Goal: Information Seeking & Learning: Learn about a topic

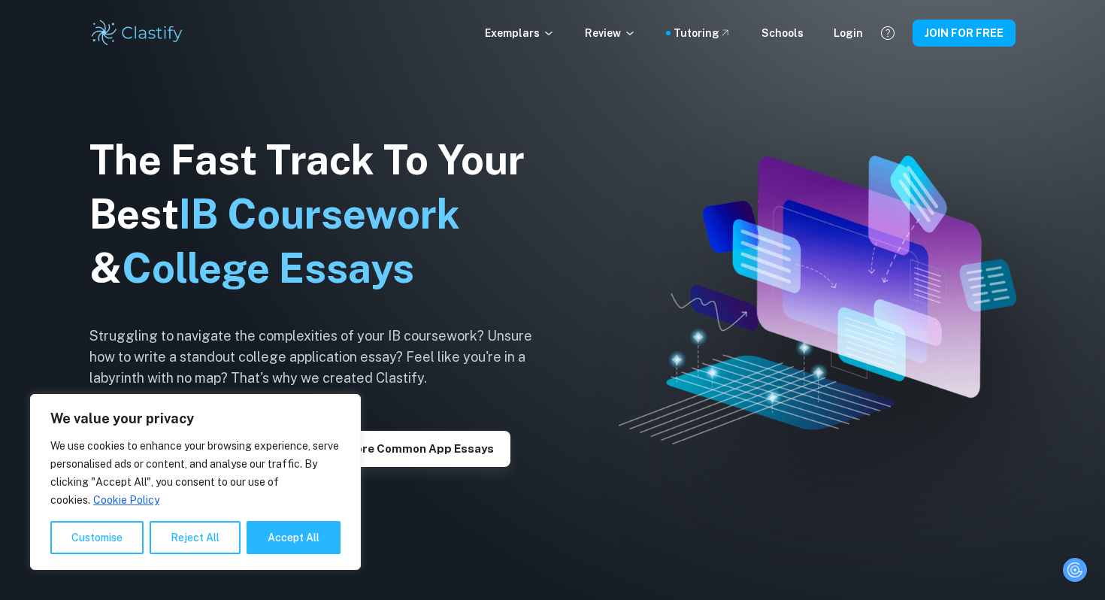
click at [636, 43] on div "Exemplars Review Tutoring Schools Login JOIN FOR FREE" at bounding box center [552, 33] width 962 height 30
click at [630, 36] on p "Review" at bounding box center [610, 33] width 51 height 17
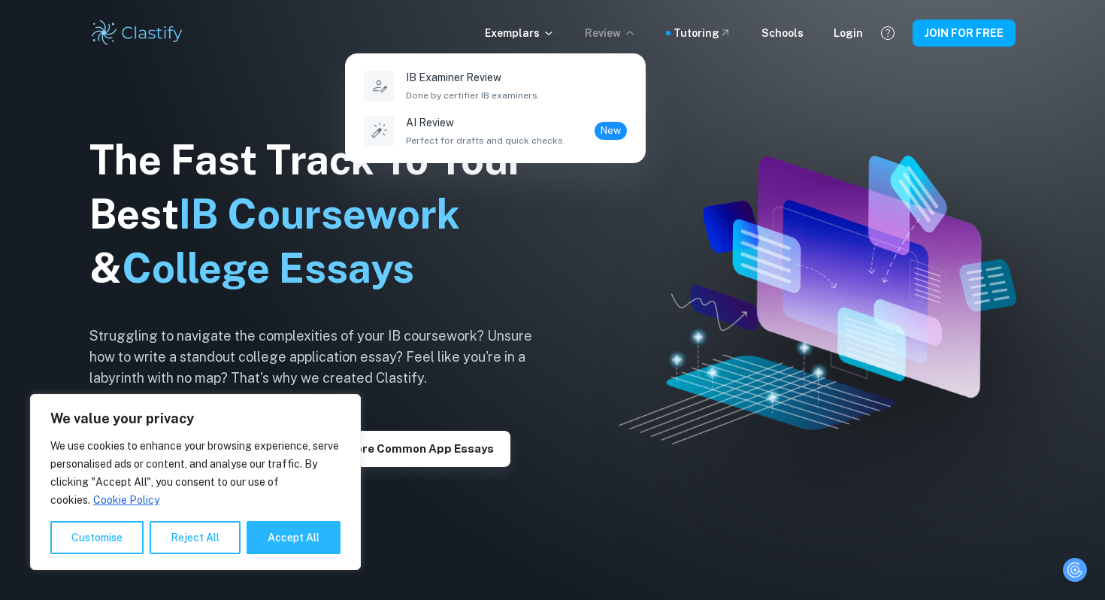
click at [555, 258] on div at bounding box center [552, 300] width 1105 height 600
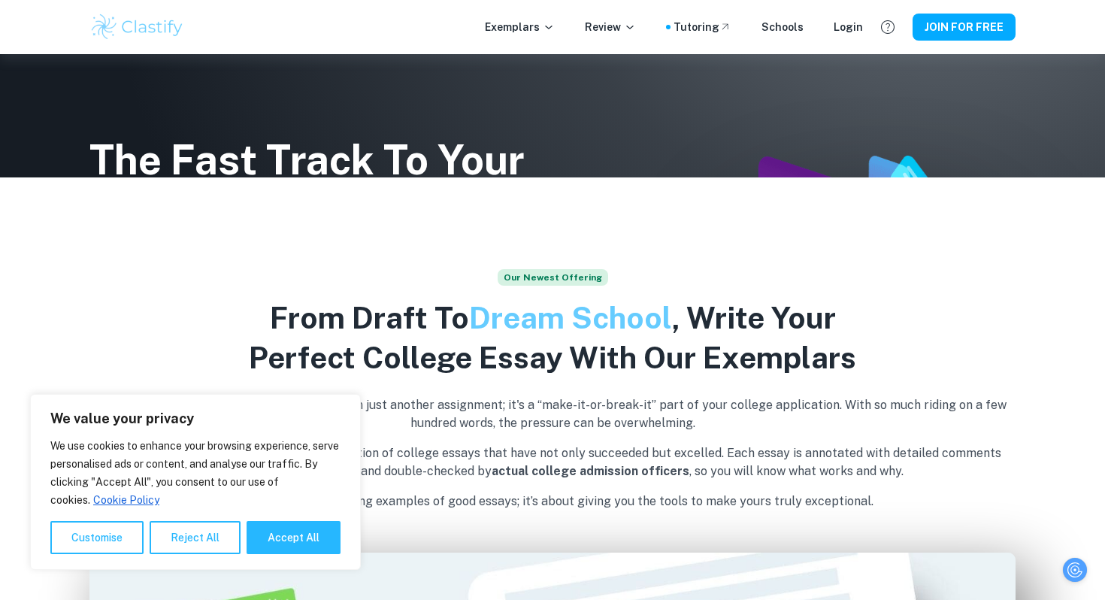
scroll to position [426, 0]
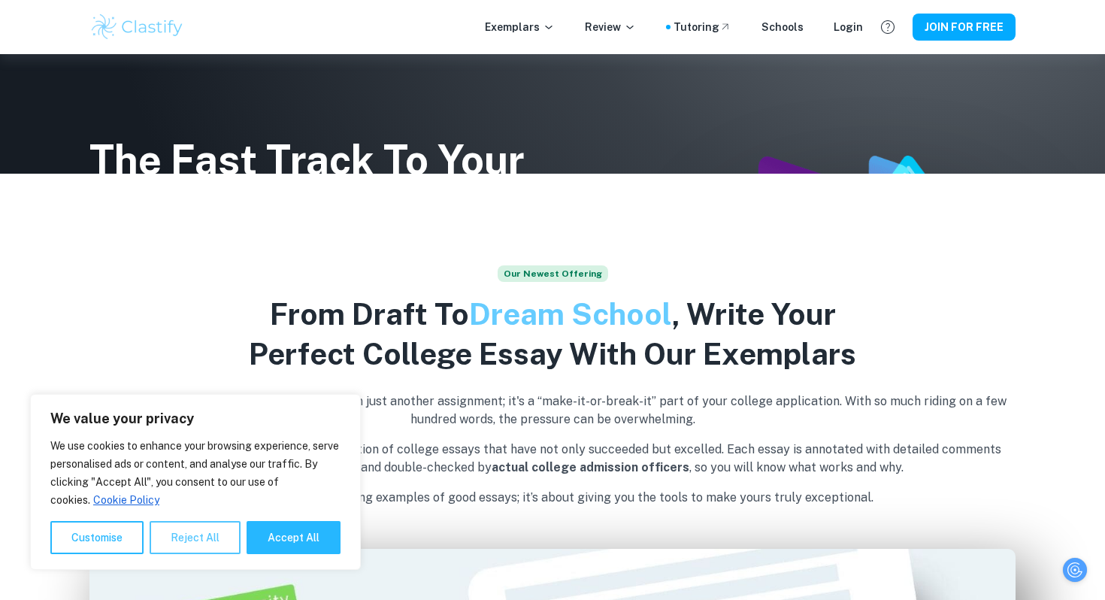
click at [174, 537] on button "Reject All" at bounding box center [195, 537] width 91 height 33
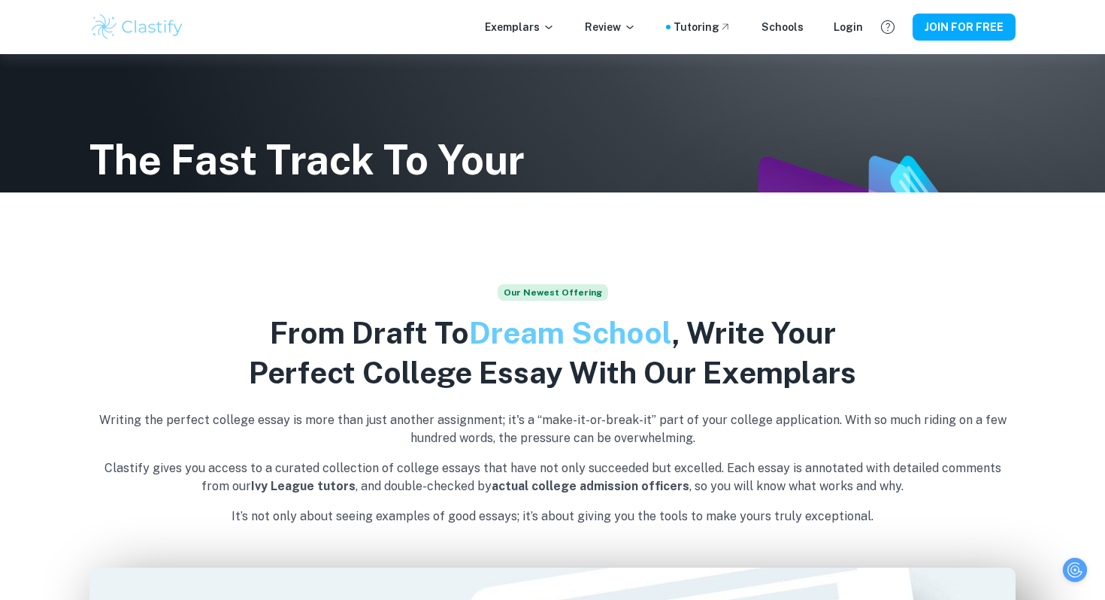
scroll to position [0, 0]
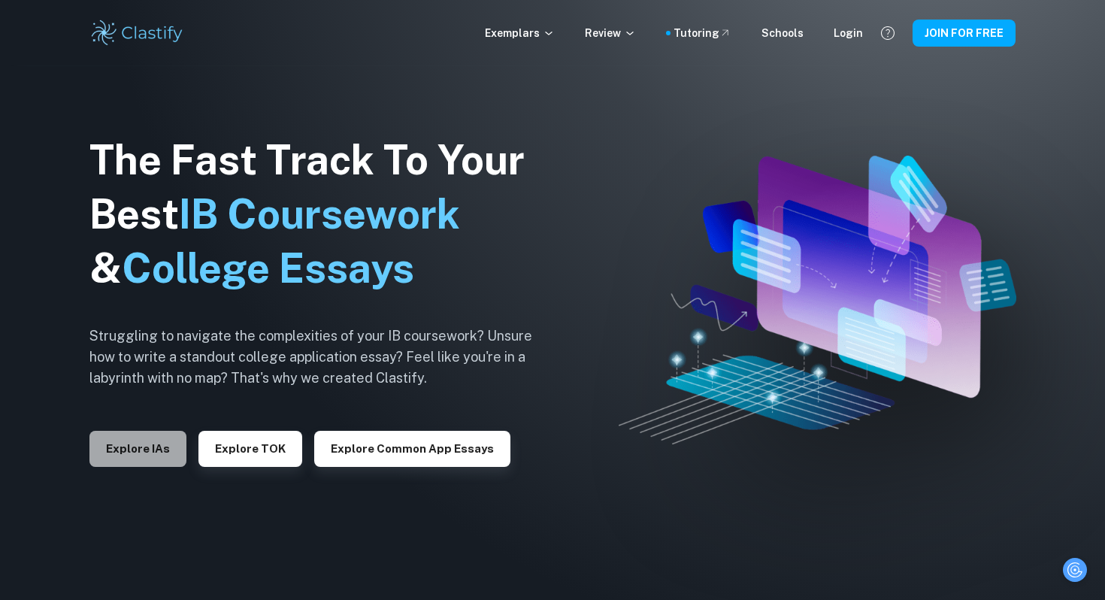
click at [134, 446] on button "Explore IAs" at bounding box center [137, 449] width 97 height 36
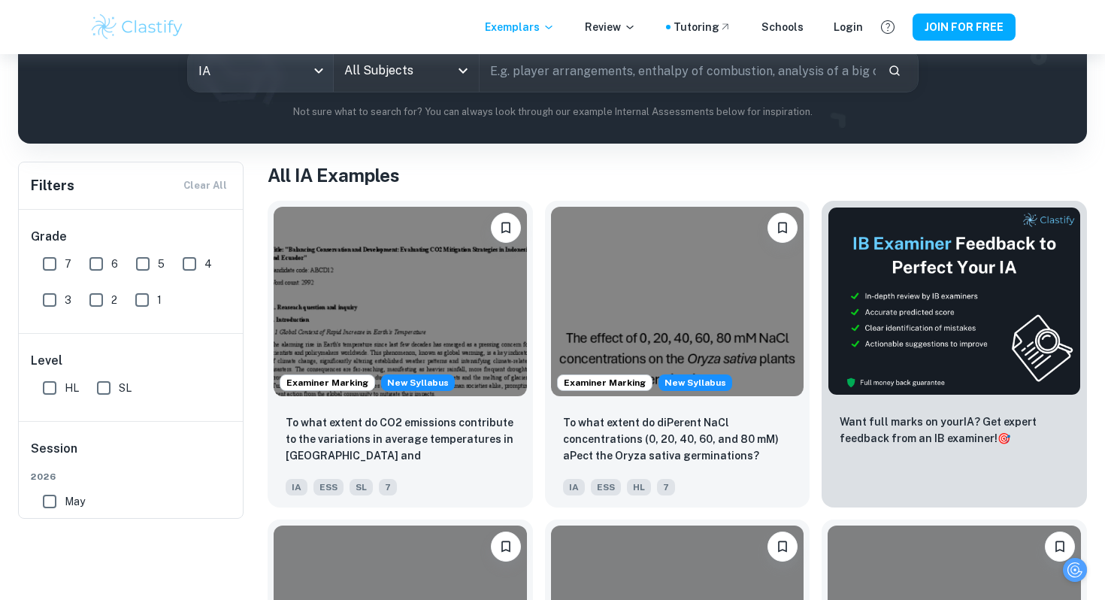
scroll to position [248, 0]
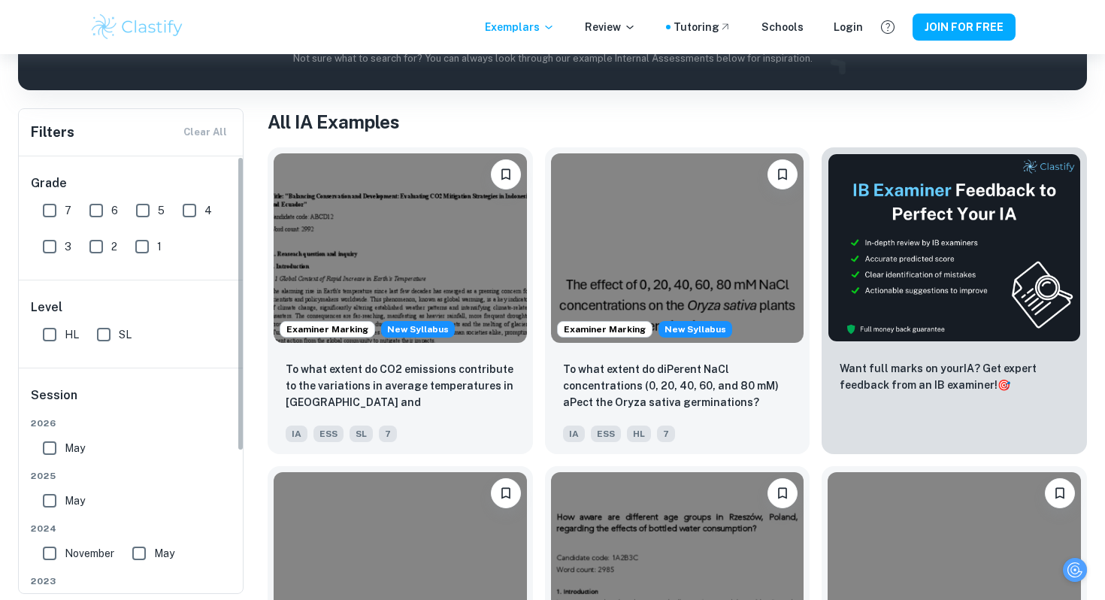
click at [56, 220] on input "7" at bounding box center [50, 210] width 30 height 30
checkbox input "true"
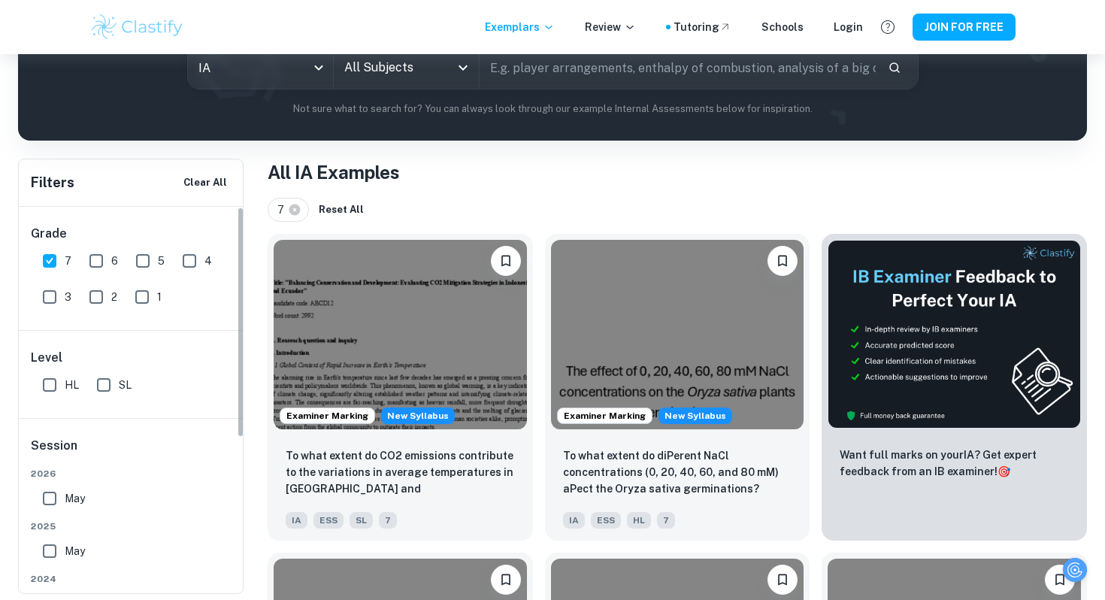
scroll to position [0, 0]
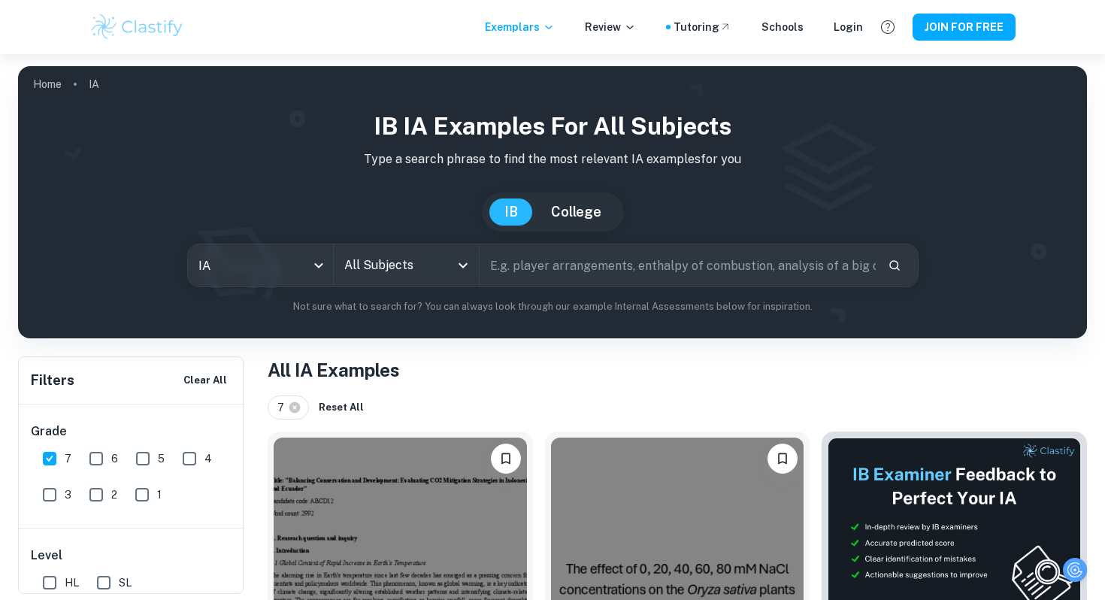
click at [545, 266] on input "text" at bounding box center [678, 265] width 396 height 42
type input "math"
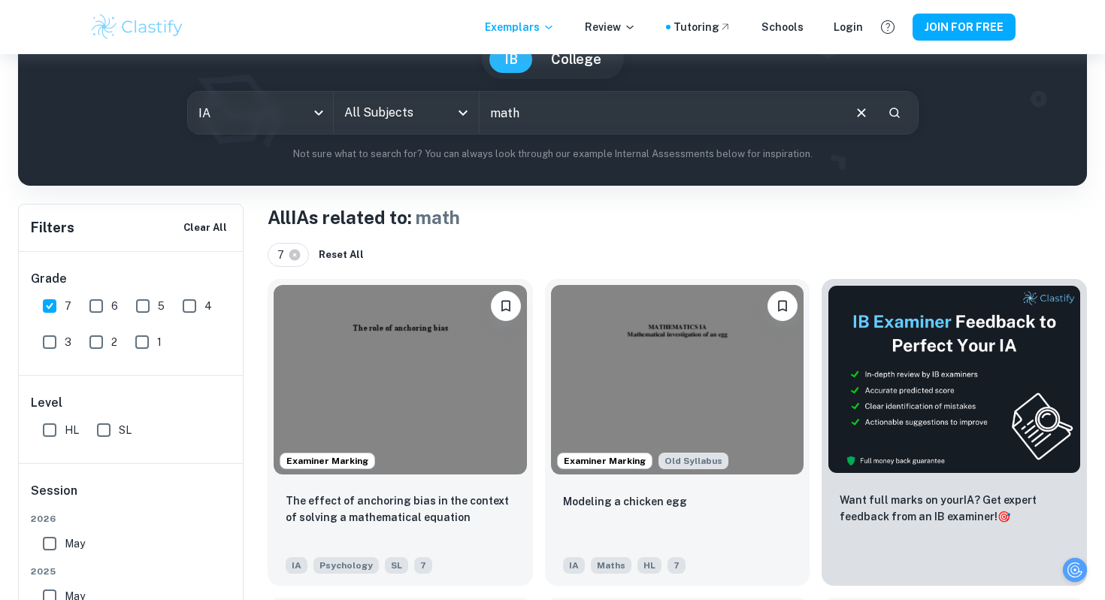
scroll to position [184, 0]
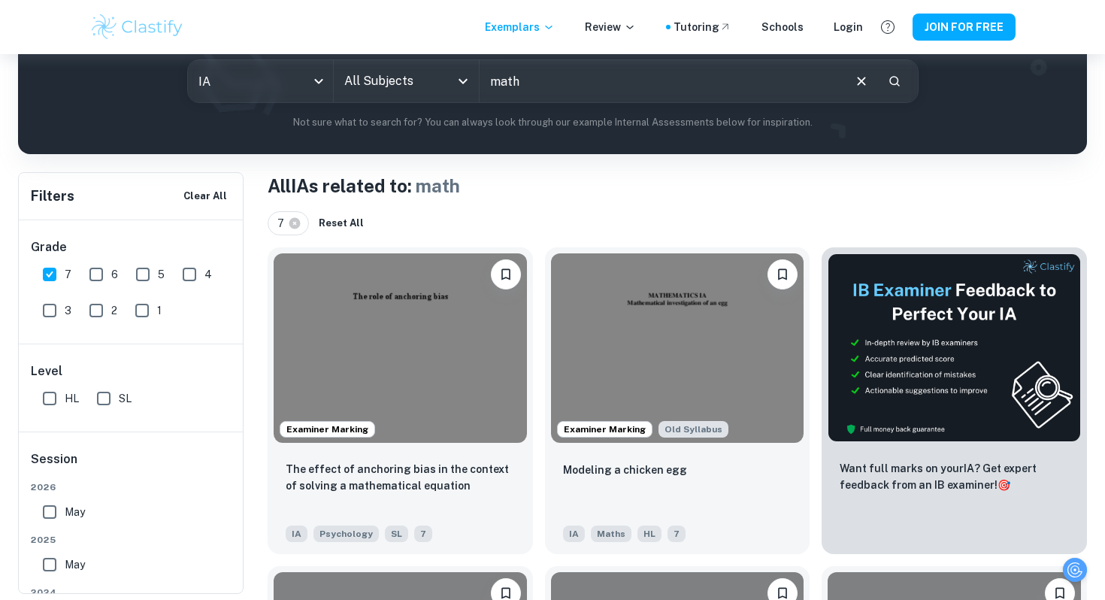
click at [450, 98] on div "All Subjects" at bounding box center [406, 81] width 145 height 42
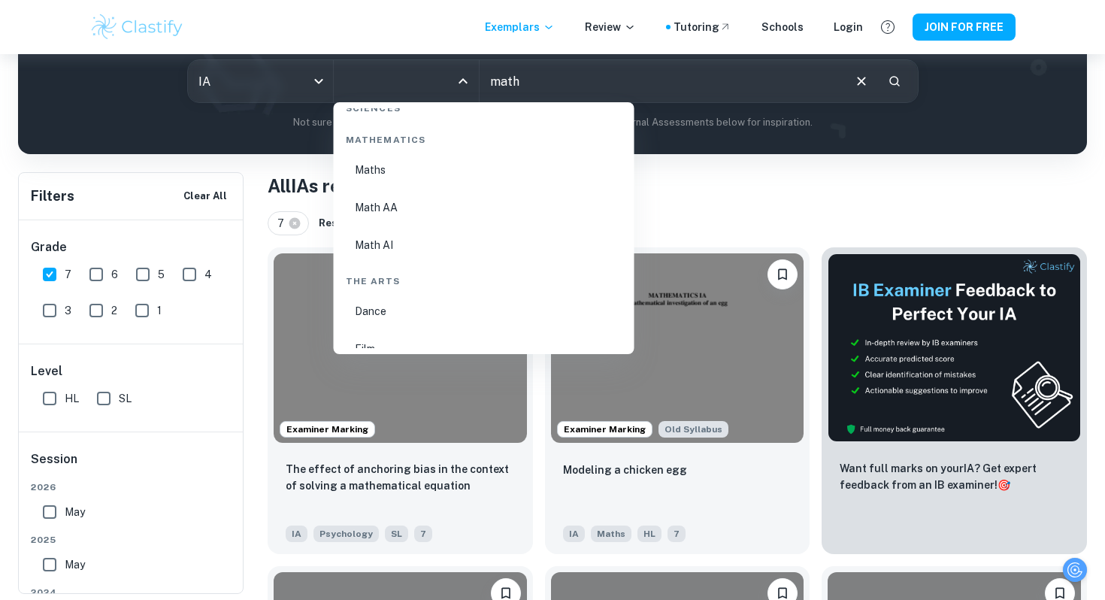
scroll to position [2532, 0]
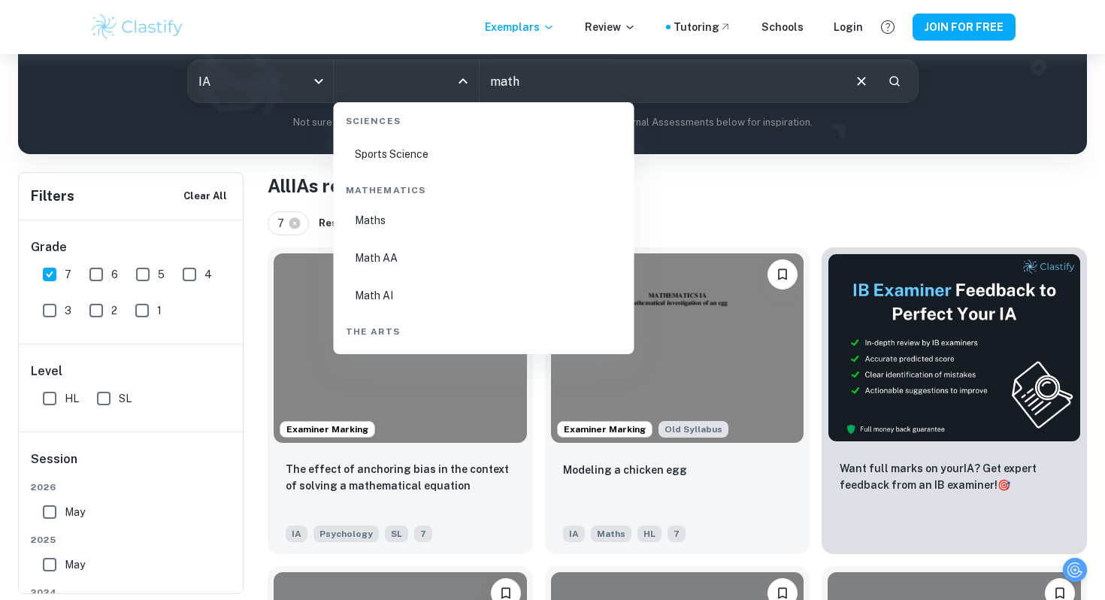
click at [396, 287] on li "Math AI" at bounding box center [484, 295] width 289 height 35
type input "Math AI"
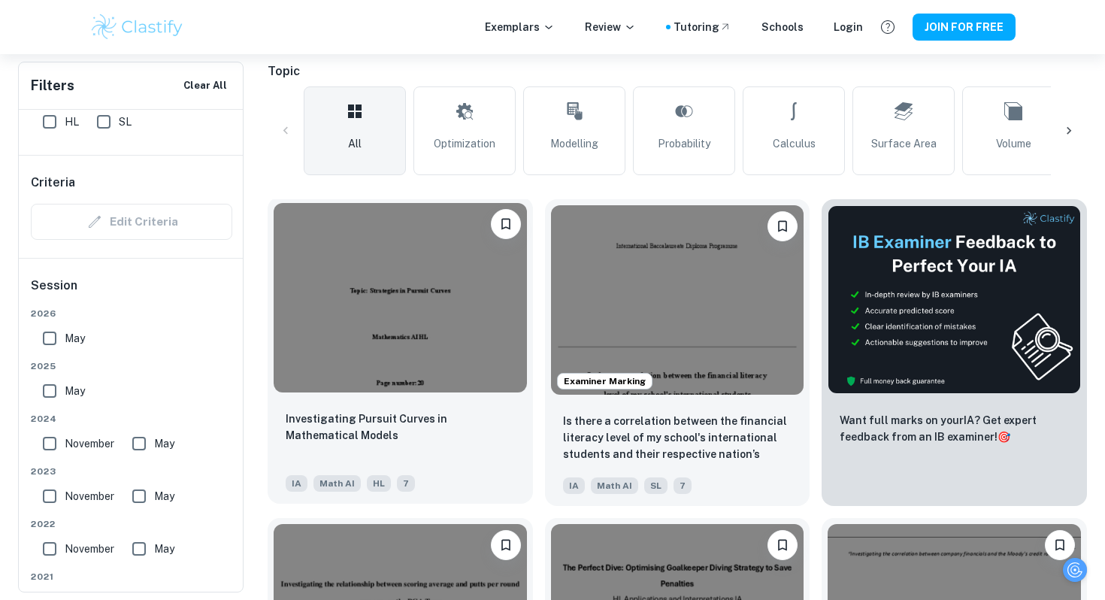
scroll to position [477, 0]
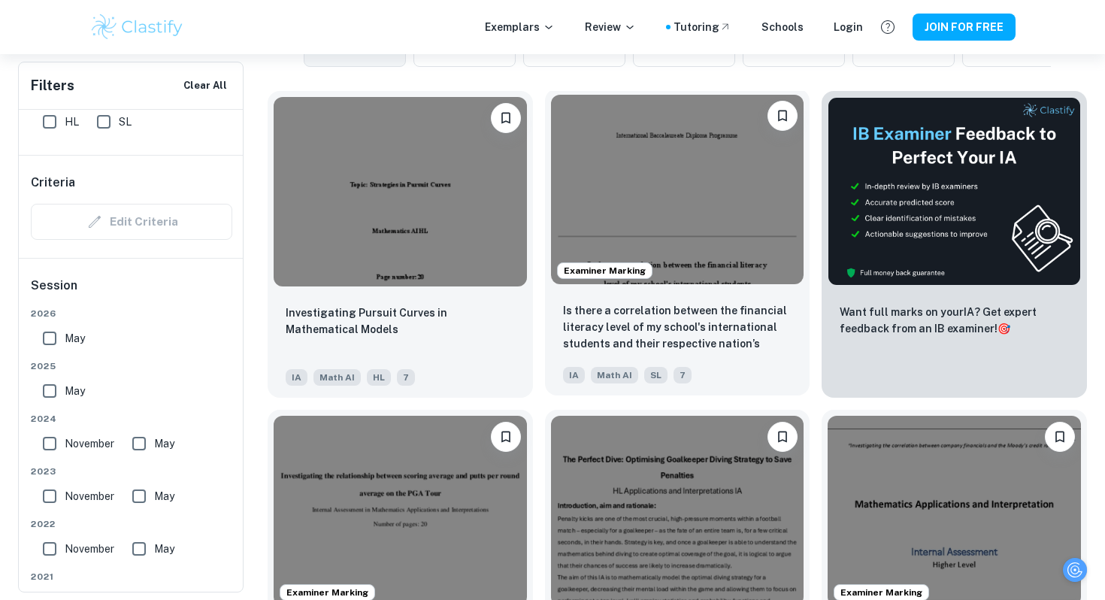
click at [718, 265] on img at bounding box center [677, 189] width 253 height 189
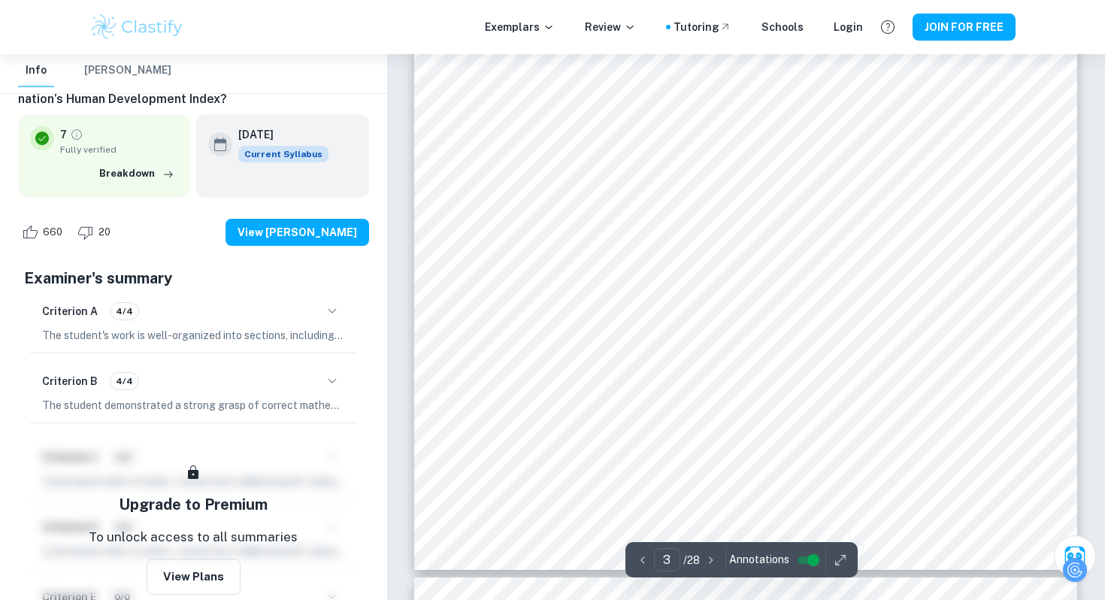
scroll to position [2354, 0]
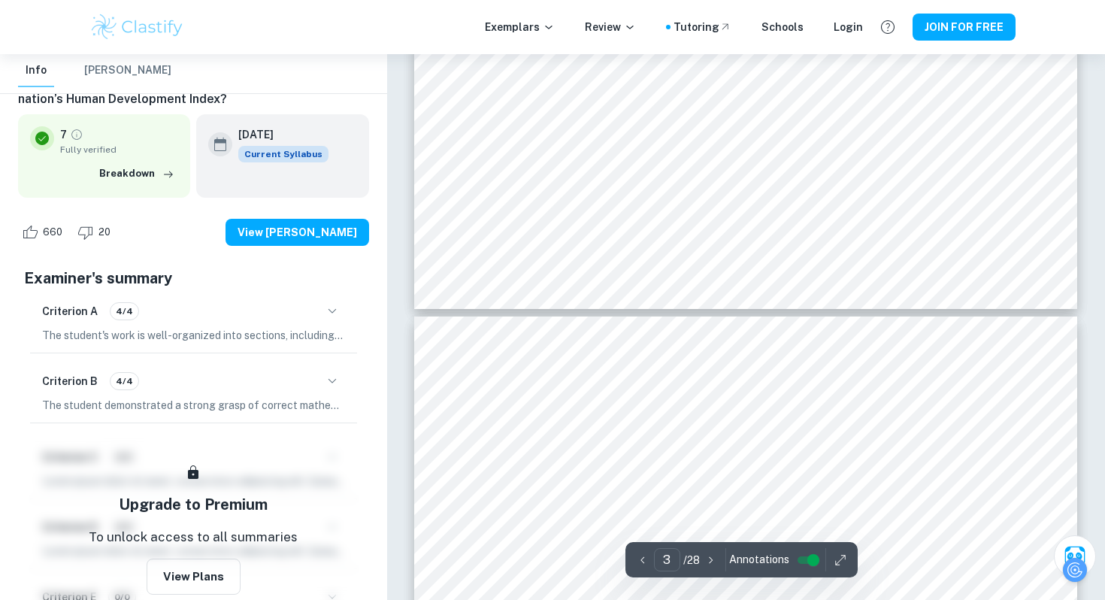
type input "4"
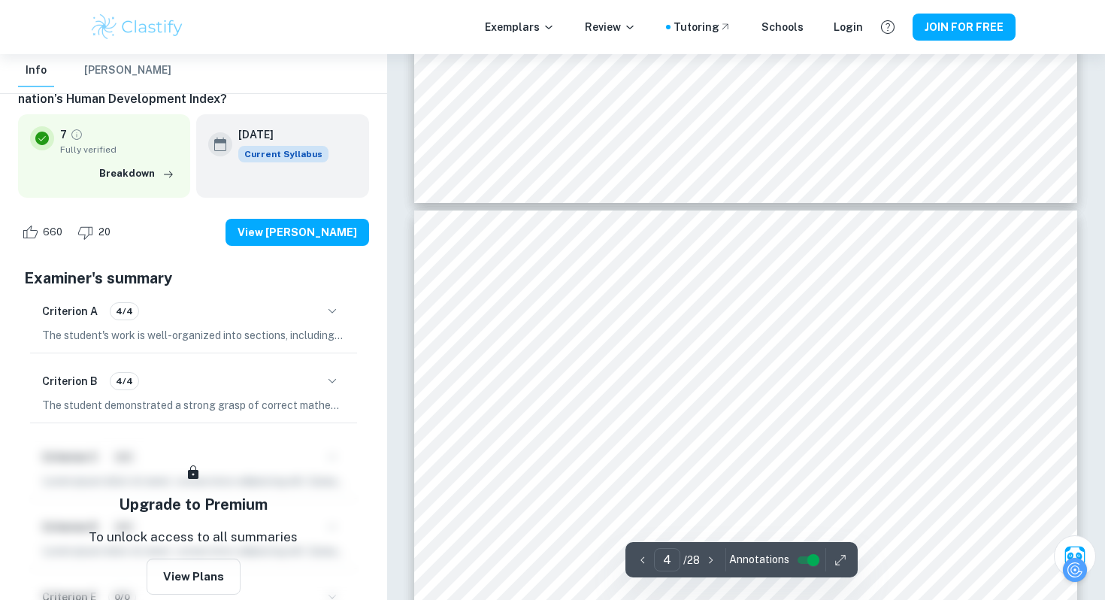
scroll to position [2734, 0]
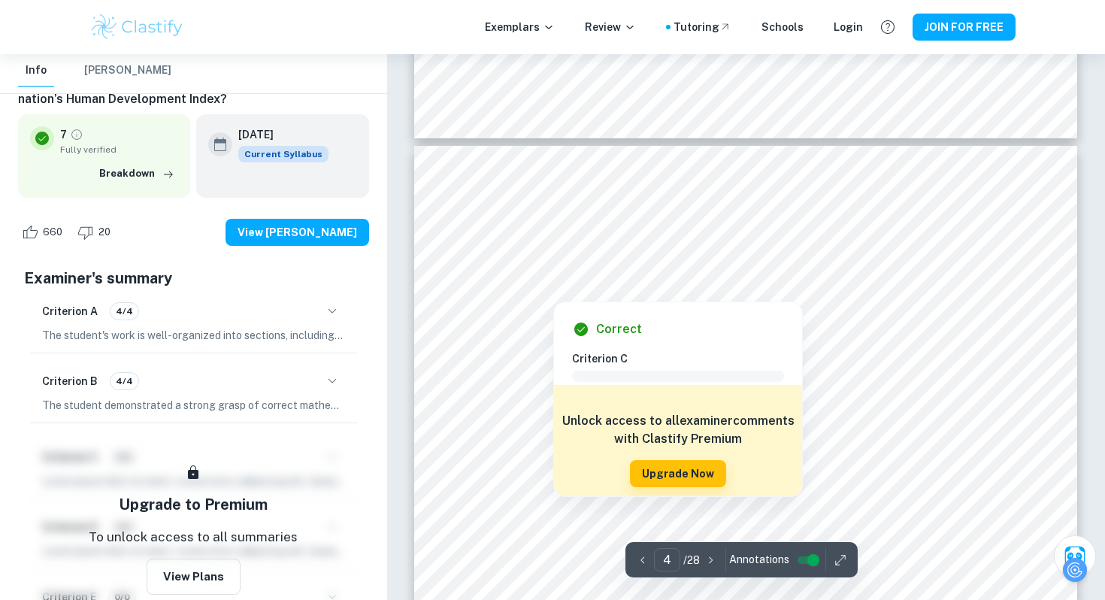
click at [813, 233] on div at bounding box center [900, 240] width 197 height 32
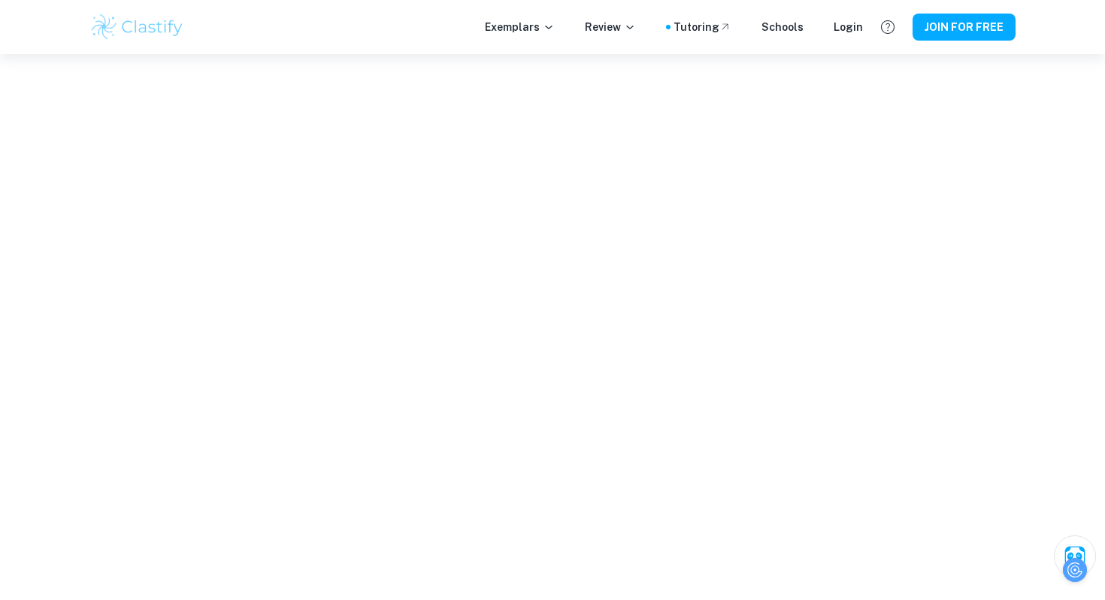
scroll to position [0, 0]
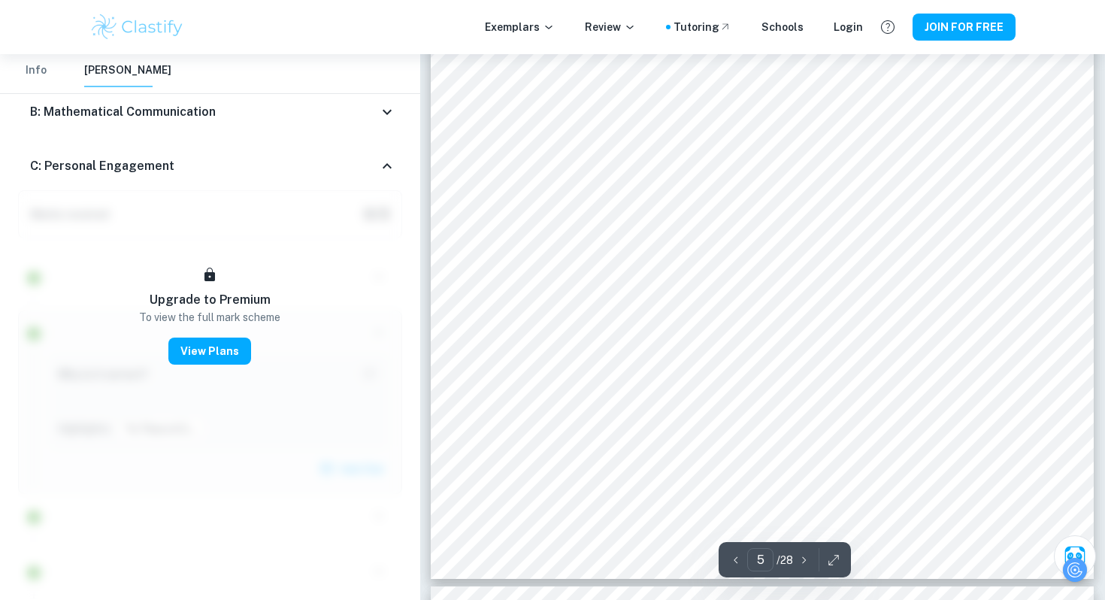
scroll to position [3840, 0]
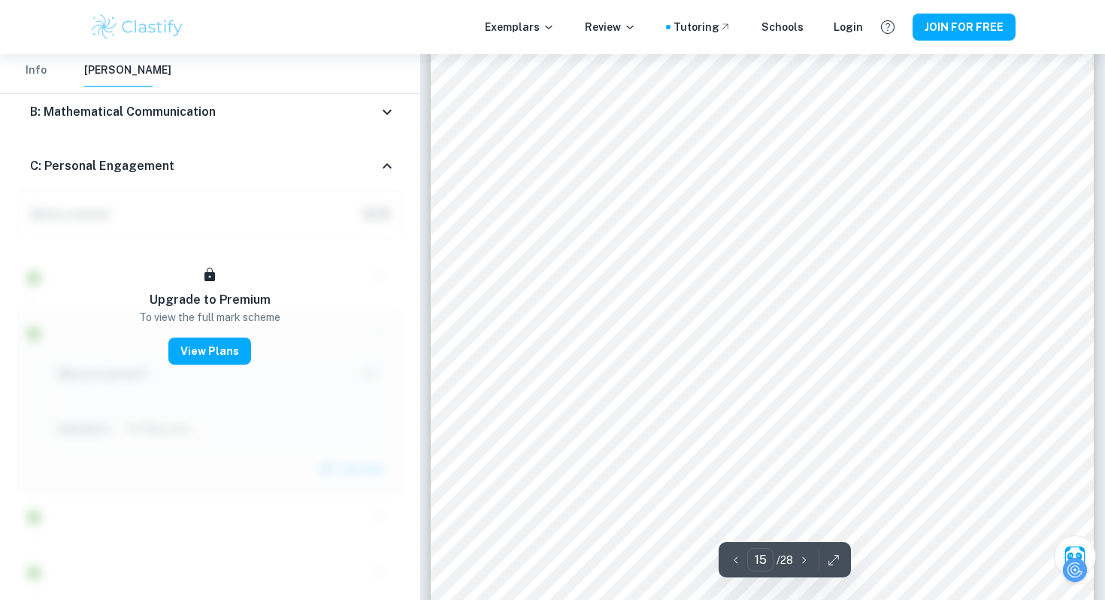
scroll to position [12528, 0]
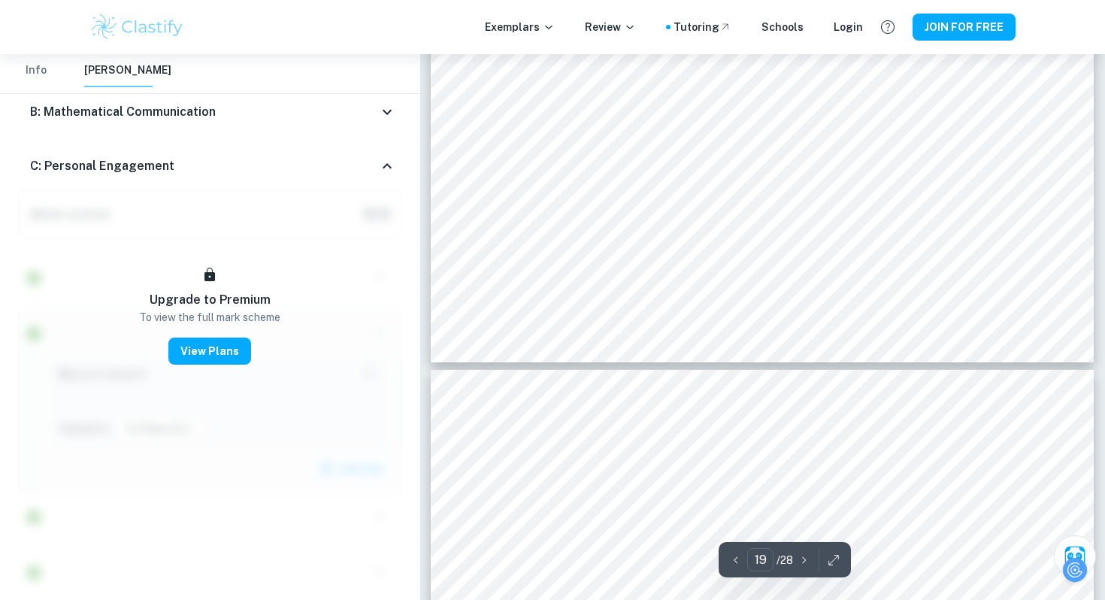
type input "20"
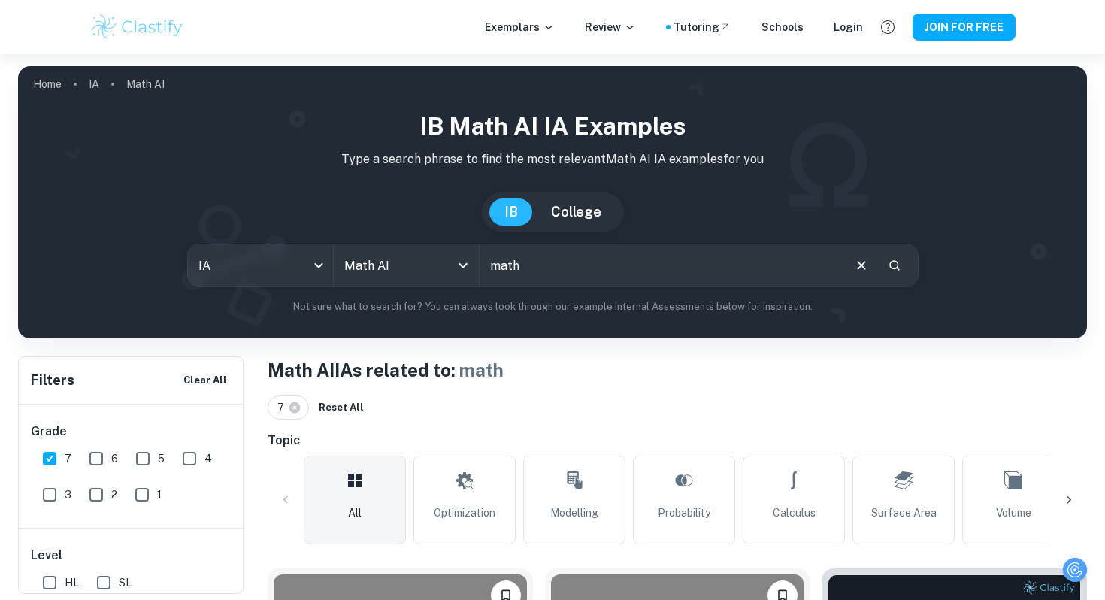
click at [547, 274] on input "math" at bounding box center [661, 265] width 362 height 42
click at [389, 274] on input "Math AI" at bounding box center [385, 265] width 89 height 29
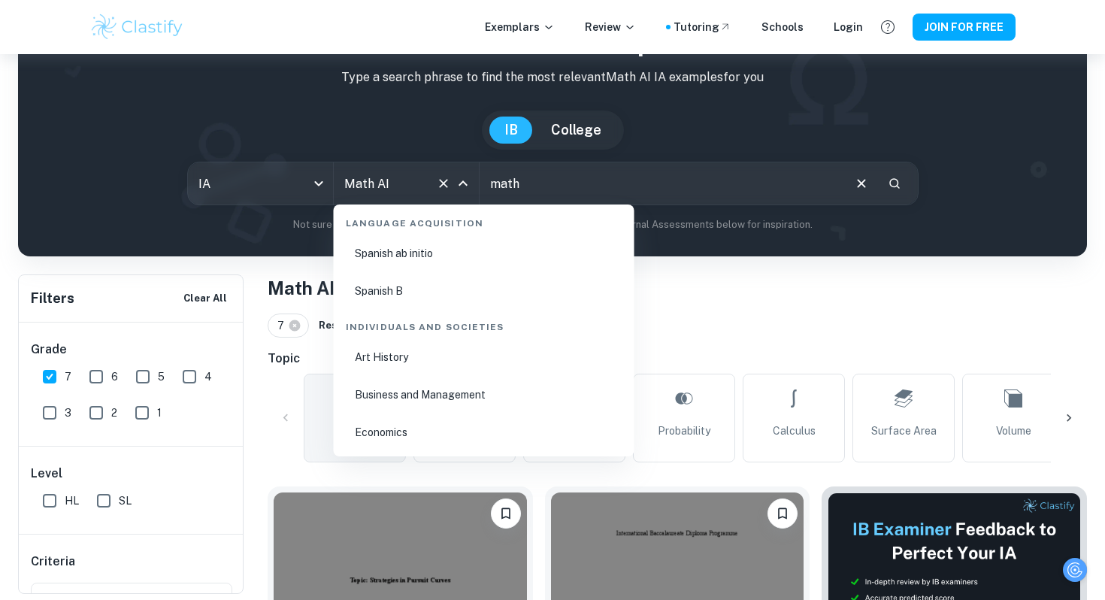
scroll to position [1738, 0]
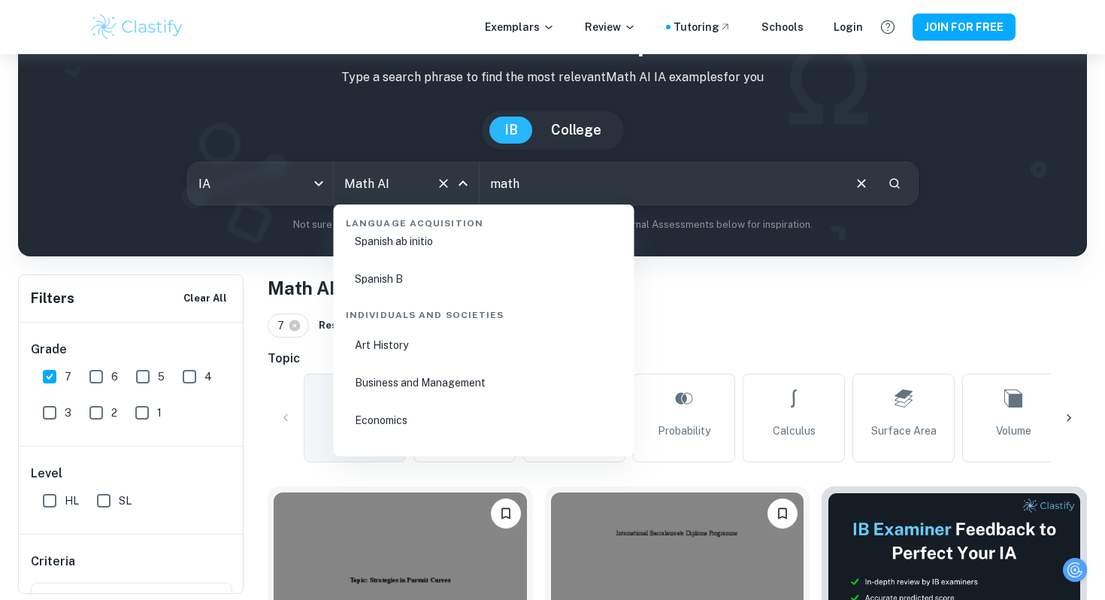
click at [456, 390] on li "Business and Management" at bounding box center [484, 382] width 289 height 35
type input "Business and Management"
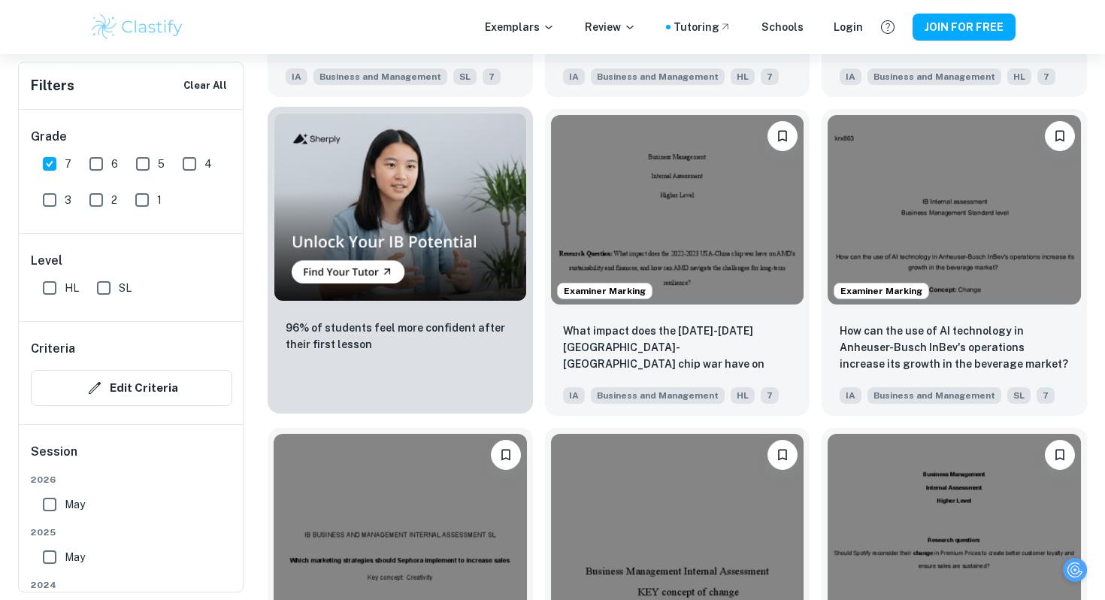
scroll to position [1374, 0]
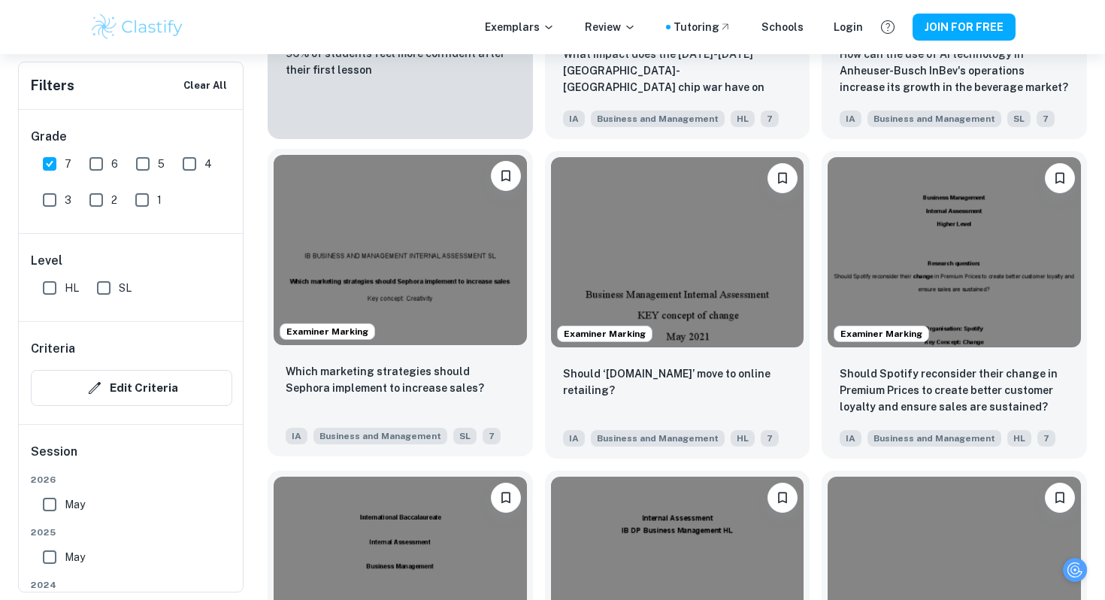
click at [441, 317] on img at bounding box center [400, 249] width 253 height 189
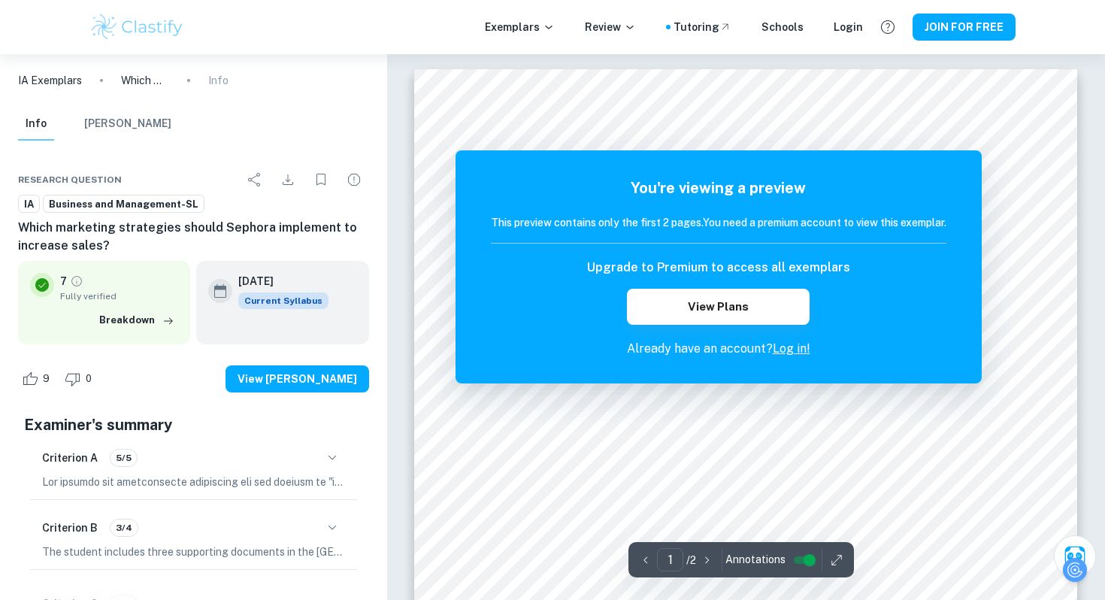
click at [563, 313] on div "Upgrade to Premium to access all exemplars View Plans" at bounding box center [719, 292] width 456 height 66
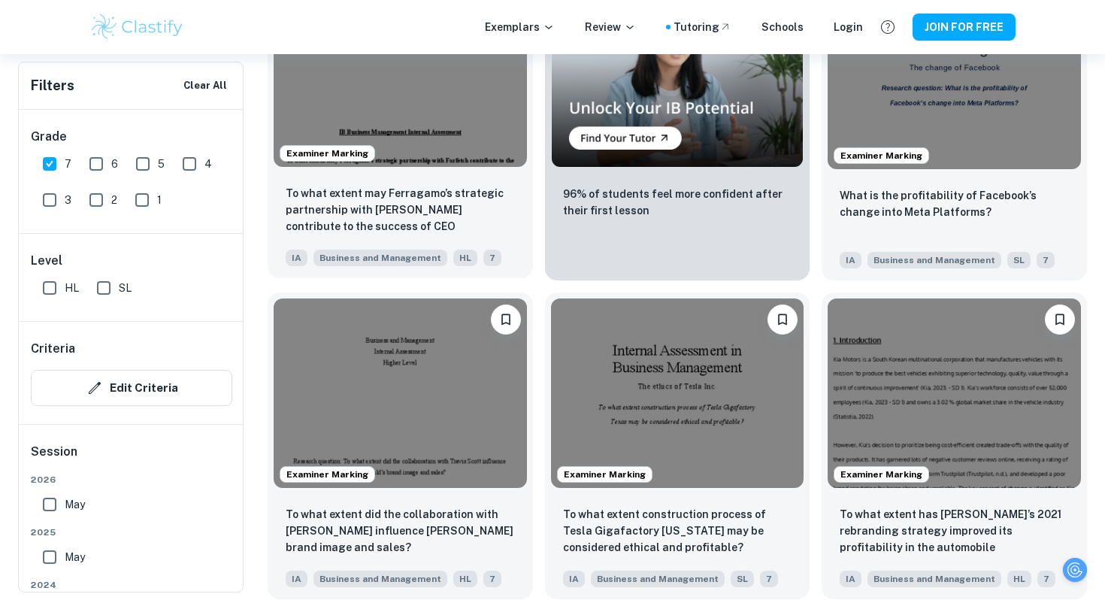
scroll to position [2931, 0]
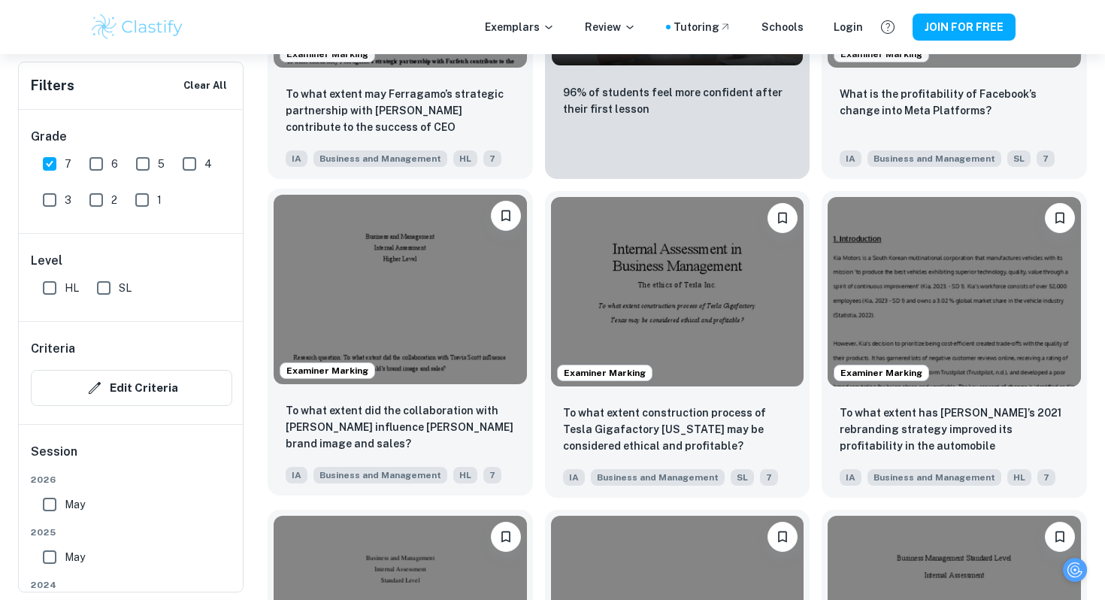
click at [405, 299] on img at bounding box center [400, 289] width 253 height 189
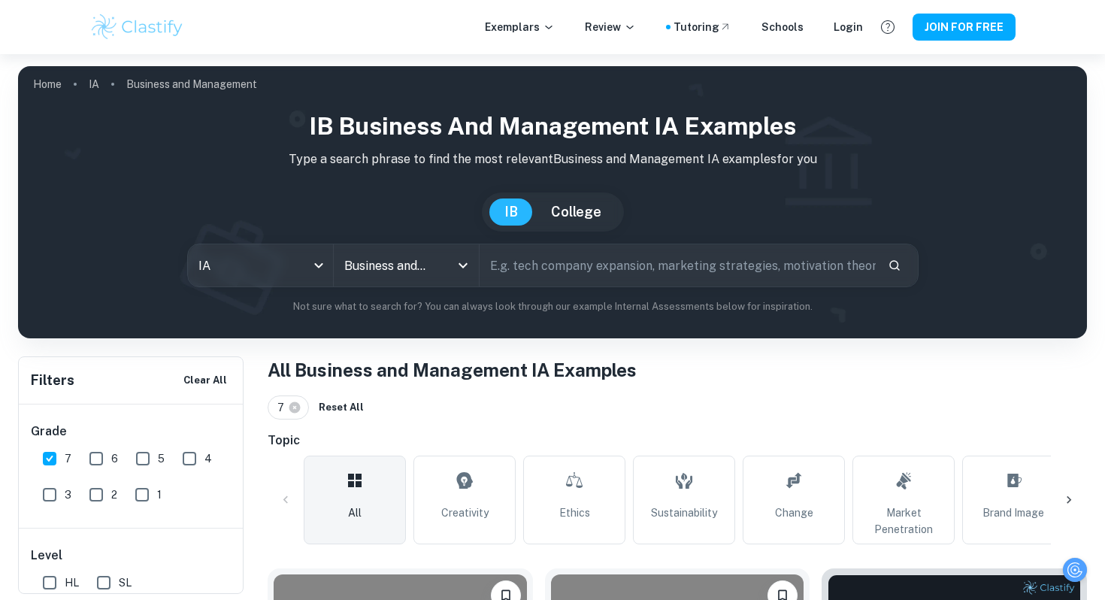
type input "Math AI"
type input "math"
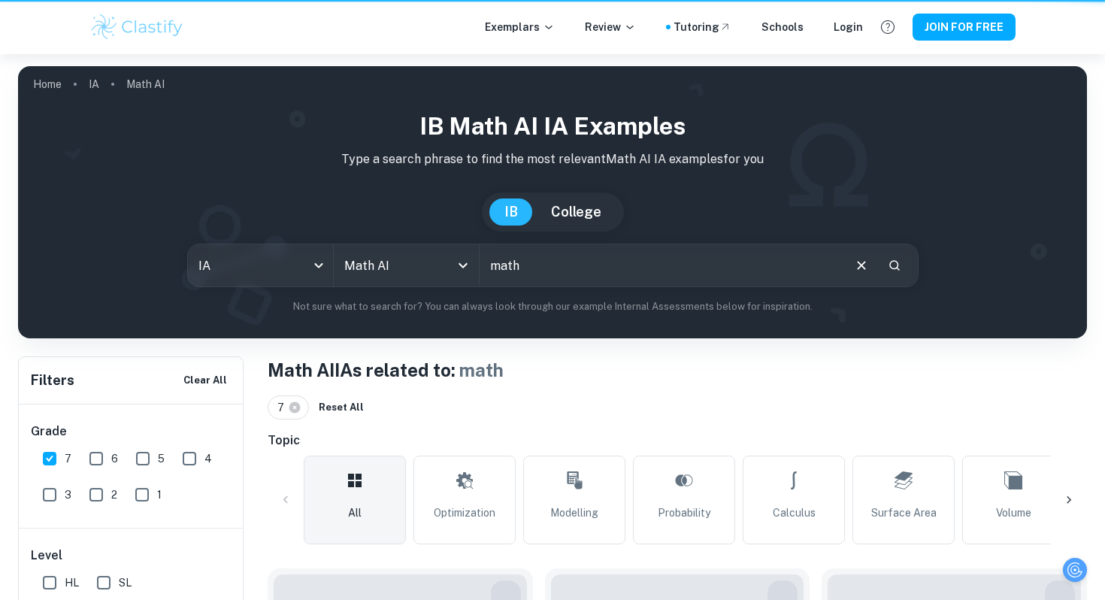
scroll to position [82, 0]
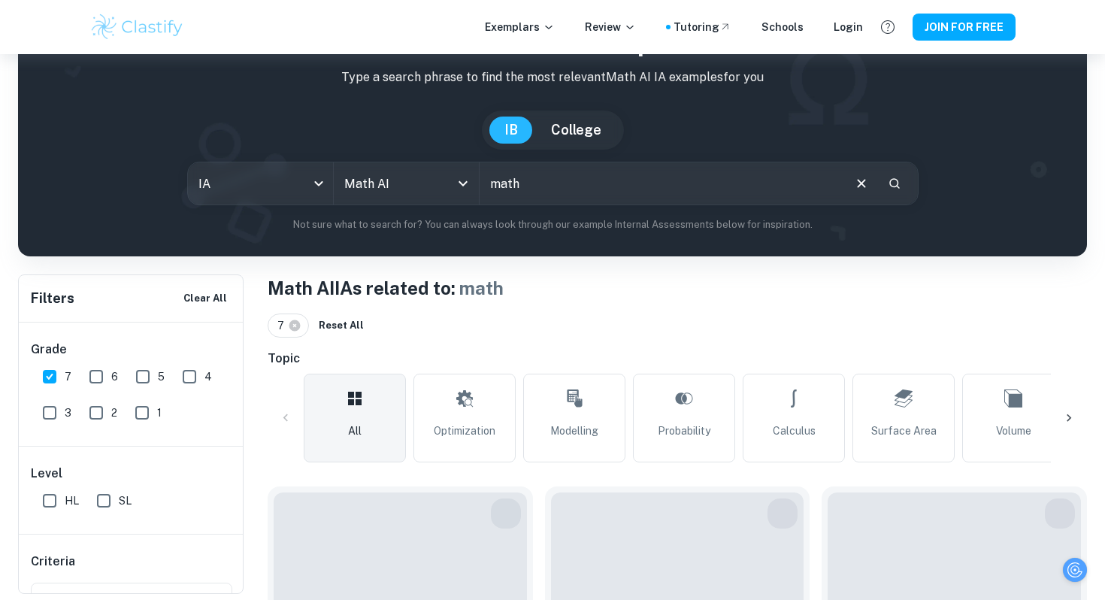
type input "Business and Management"
